Goal: Check status: Check status

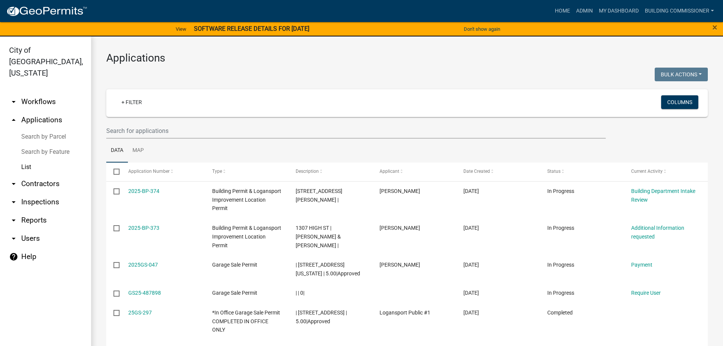
select select "3: 100"
click at [616, 8] on link "My Dashboard" at bounding box center [619, 11] width 46 height 14
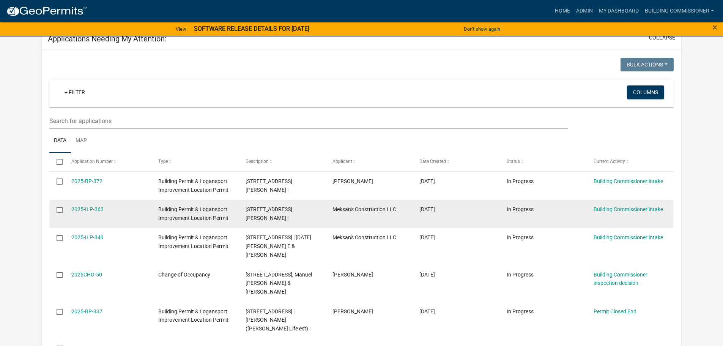
scroll to position [342, 0]
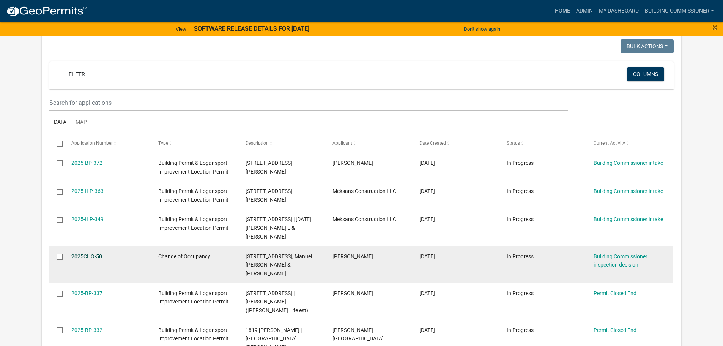
click at [83, 253] on link "2025CHO-50" at bounding box center [86, 256] width 31 height 6
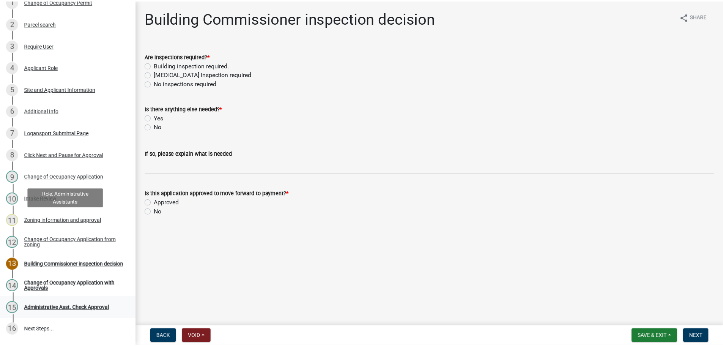
scroll to position [152, 0]
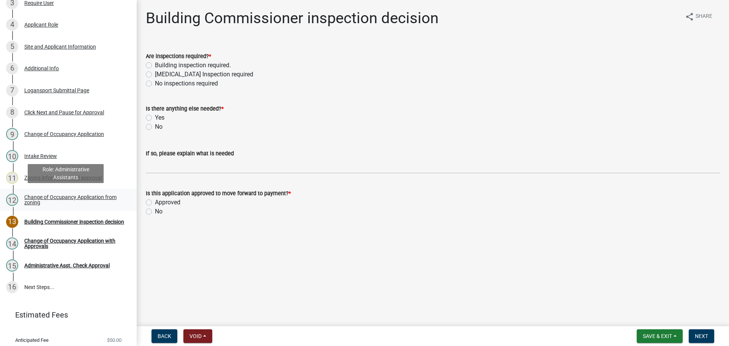
click at [46, 195] on div "Change of Occupancy Application from zoning" at bounding box center [74, 199] width 100 height 11
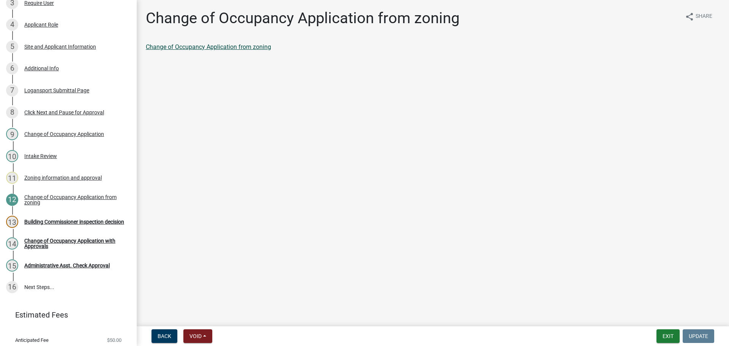
click at [204, 47] on link "Change of Occupancy Application from zoning" at bounding box center [208, 46] width 125 height 7
click at [667, 334] on button "Exit" at bounding box center [667, 336] width 23 height 14
